Goal: Task Accomplishment & Management: Manage account settings

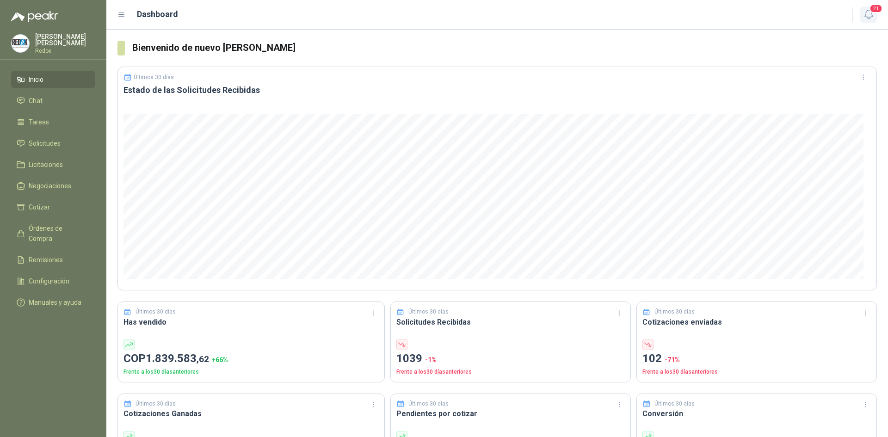
click at [866, 17] on icon "button" at bounding box center [868, 14] width 8 height 9
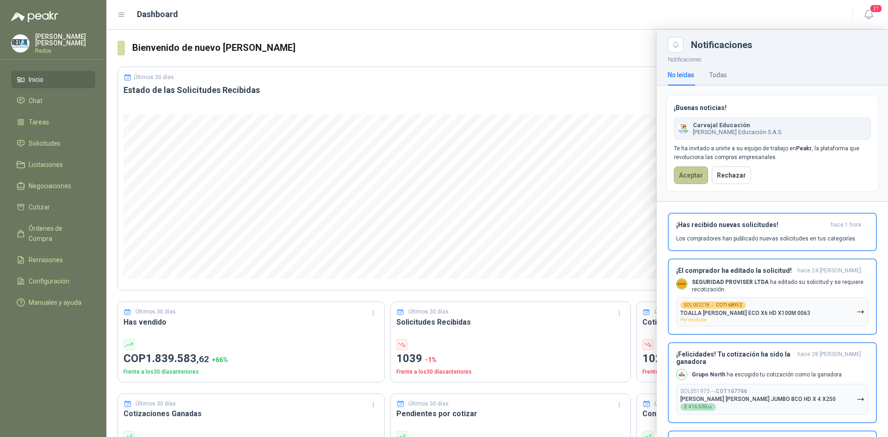
click at [687, 173] on button "Aceptar" at bounding box center [691, 175] width 34 height 18
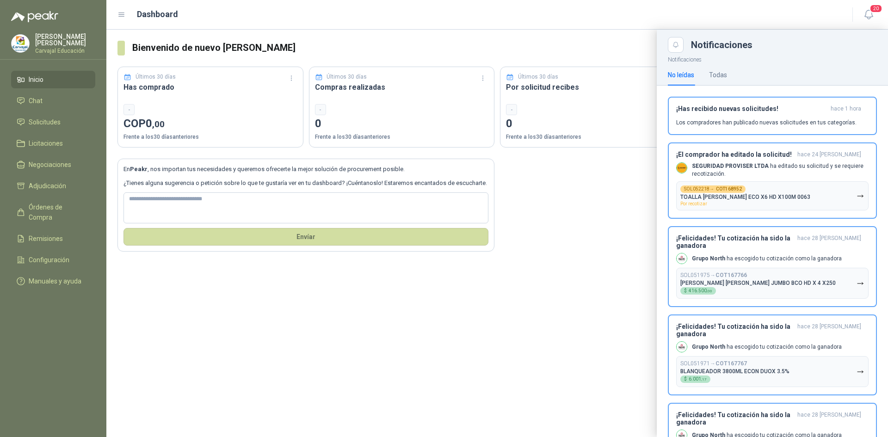
click at [48, 48] on p "Carvajal Educación" at bounding box center [65, 51] width 60 height 6
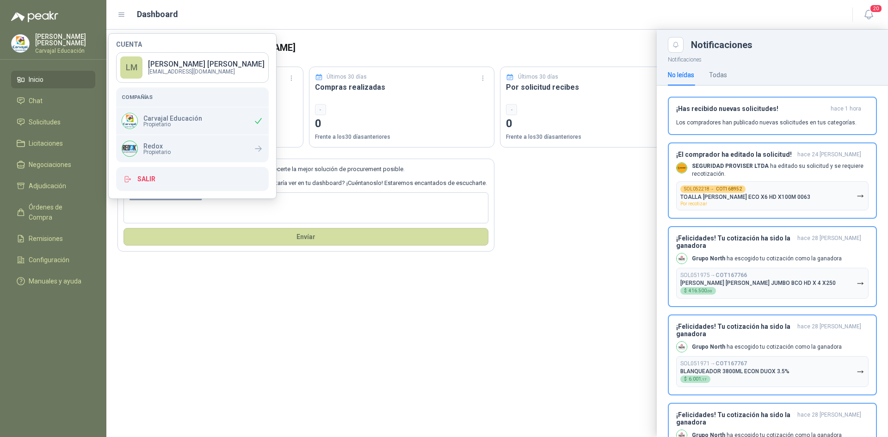
click at [167, 122] on span "Propietario" at bounding box center [172, 125] width 59 height 6
click at [367, 48] on div at bounding box center [496, 233] width 781 height 407
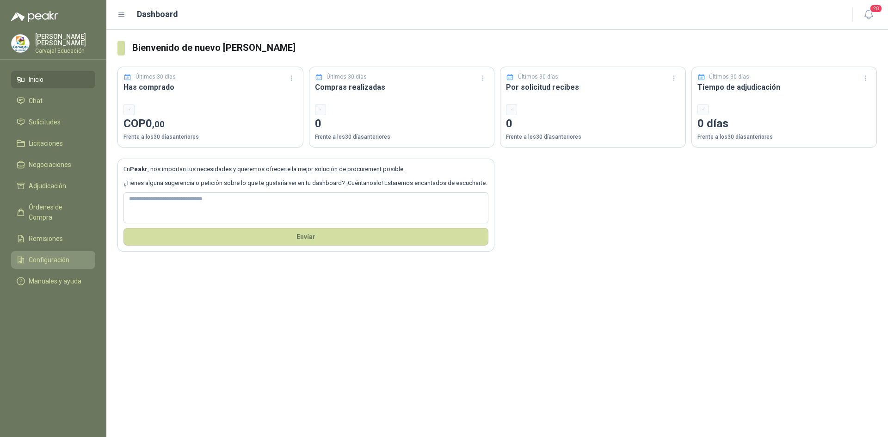
click at [58, 255] on span "Configuración" at bounding box center [49, 260] width 41 height 10
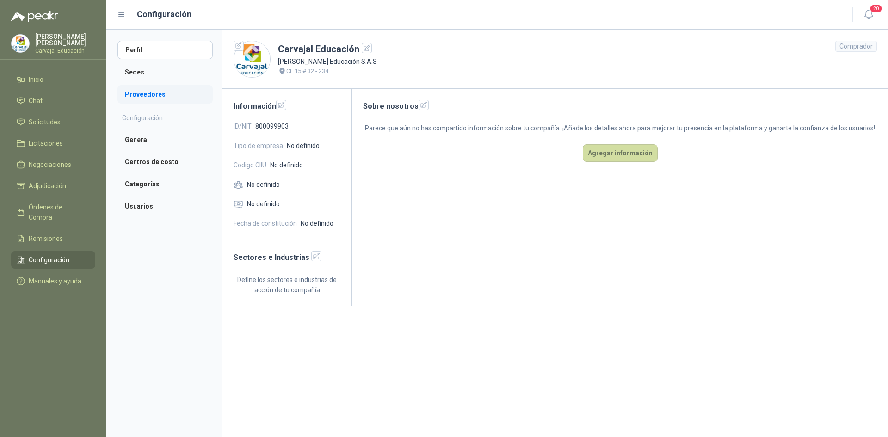
click at [137, 91] on li "Proveedores" at bounding box center [164, 94] width 95 height 18
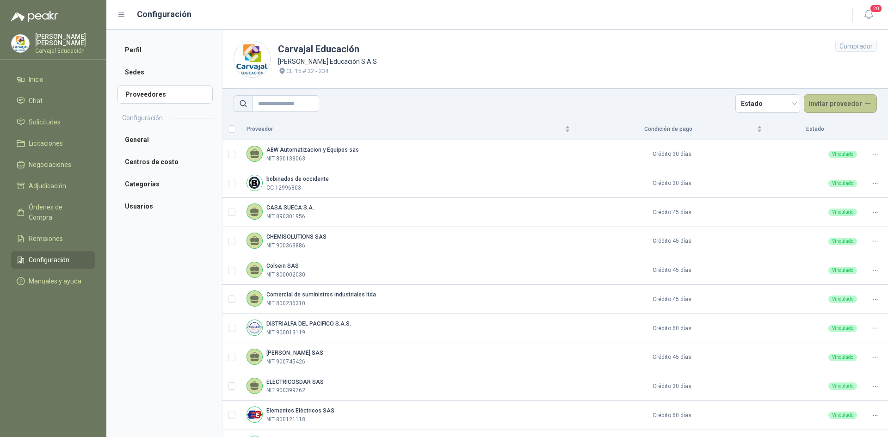
click at [825, 107] on button "Invitar proveedor" at bounding box center [841, 103] width 74 height 18
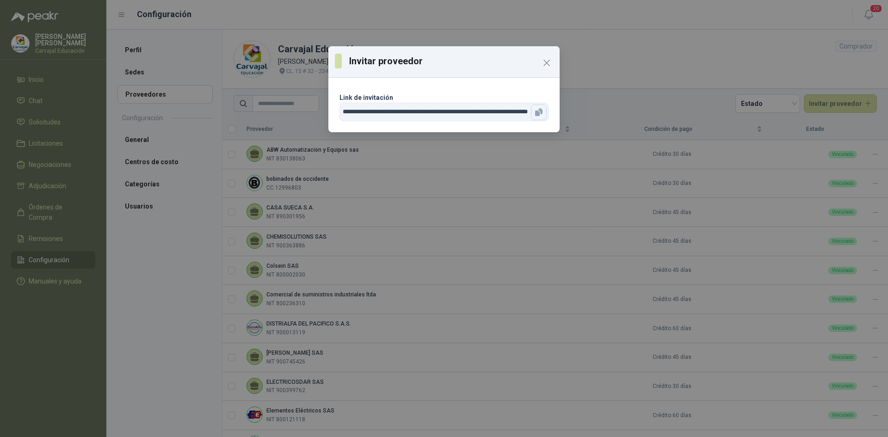
click at [536, 114] on icon "button" at bounding box center [537, 113] width 5 height 6
click at [541, 59] on icon "Close" at bounding box center [546, 62] width 11 height 11
